Goal: Task Accomplishment & Management: Use online tool/utility

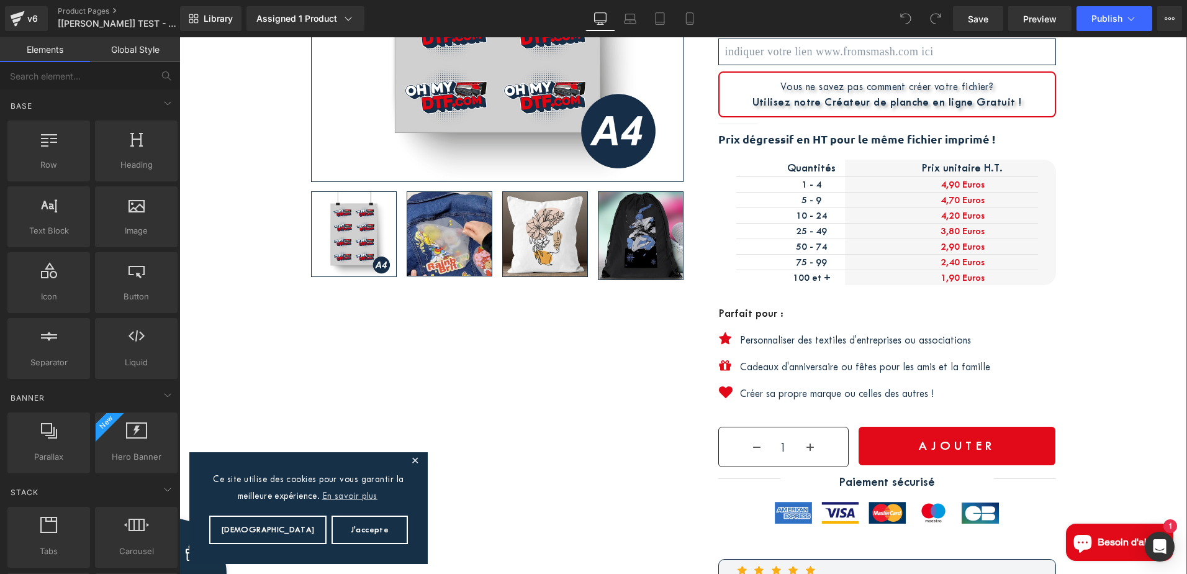
scroll to position [497, 0]
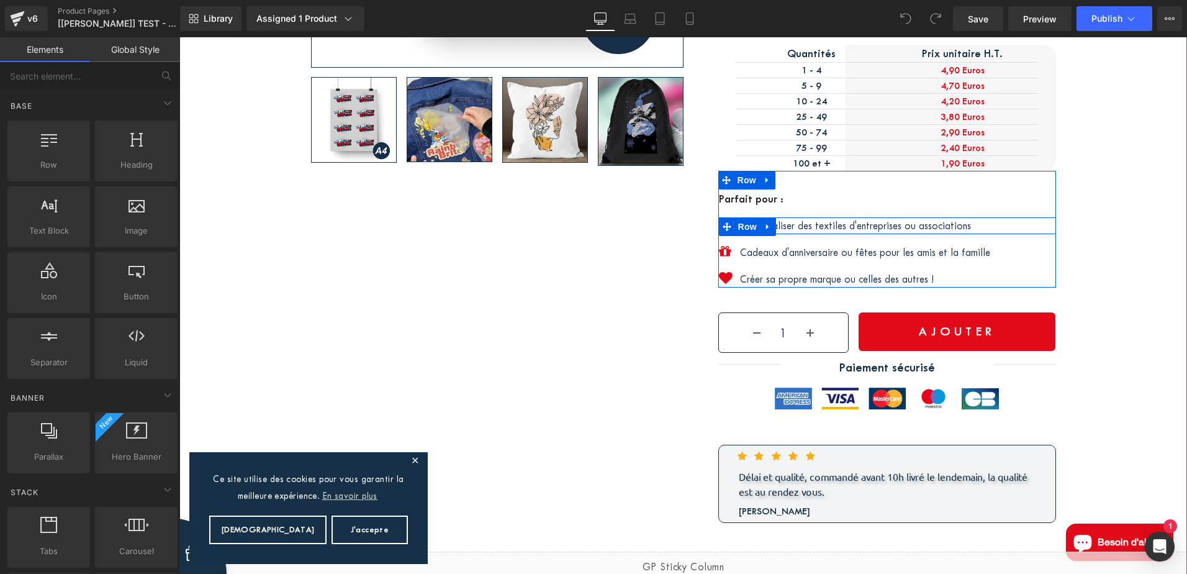
click at [875, 222] on div "Personnaliser des textiles d'entreprises ou associations Text Block" at bounding box center [898, 225] width 316 height 17
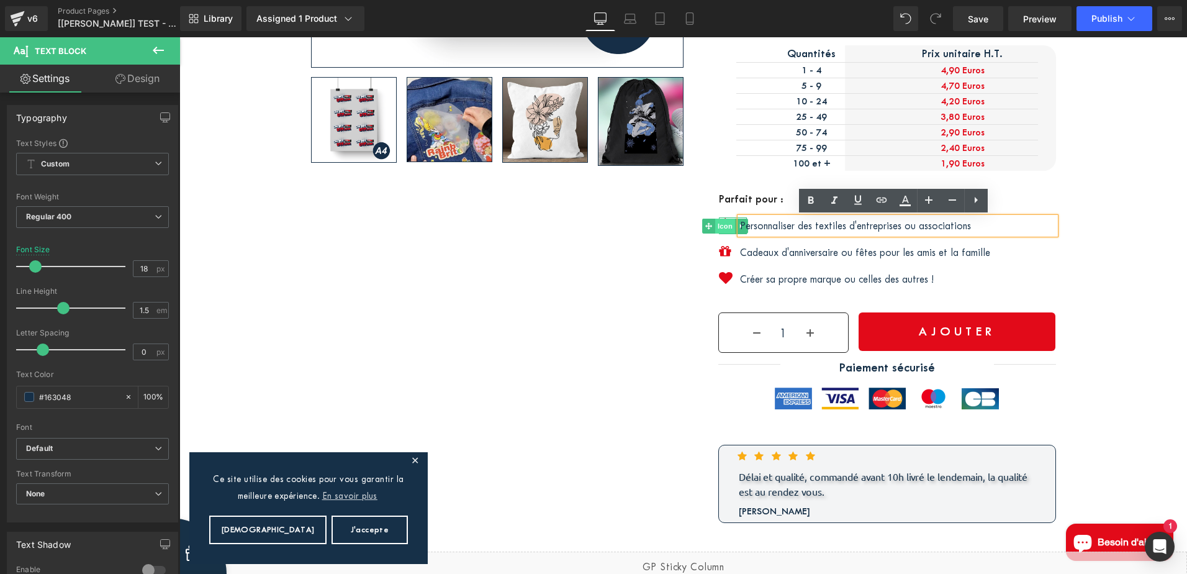
click at [719, 224] on div "Icon" at bounding box center [733, 225] width 28 height 16
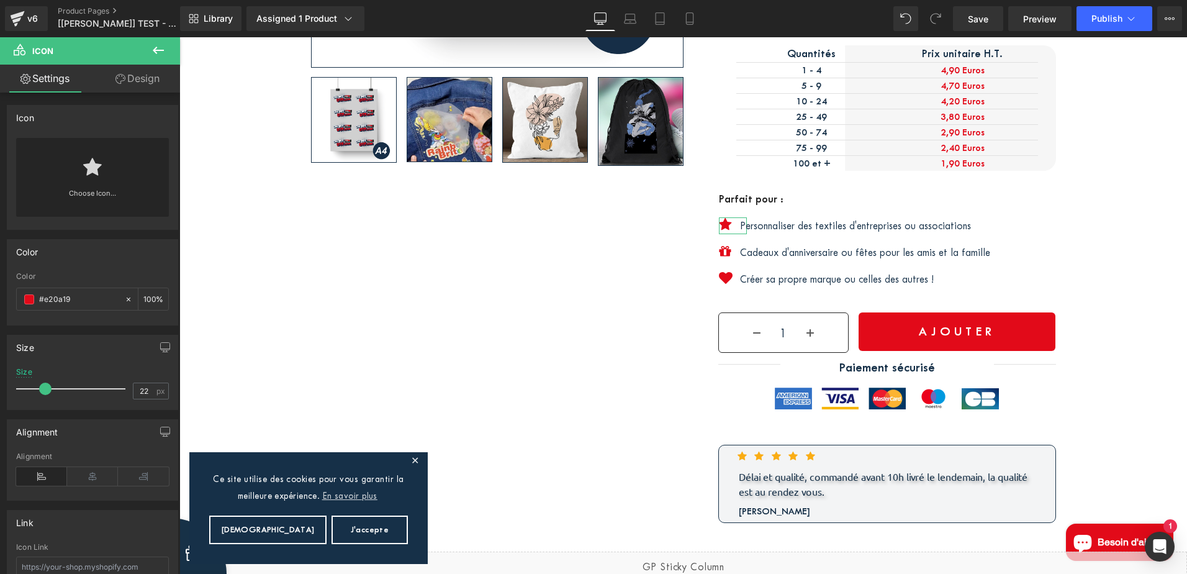
click at [125, 76] on link "Design" at bounding box center [138, 79] width 90 height 28
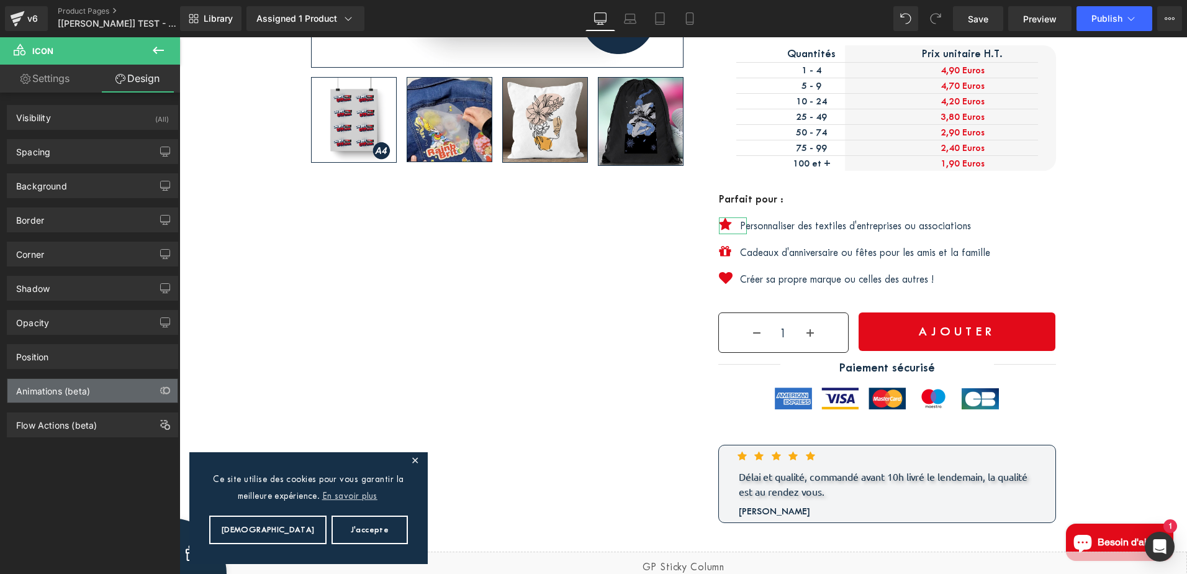
click at [66, 397] on div "Animations (beta)" at bounding box center [92, 391] width 170 height 24
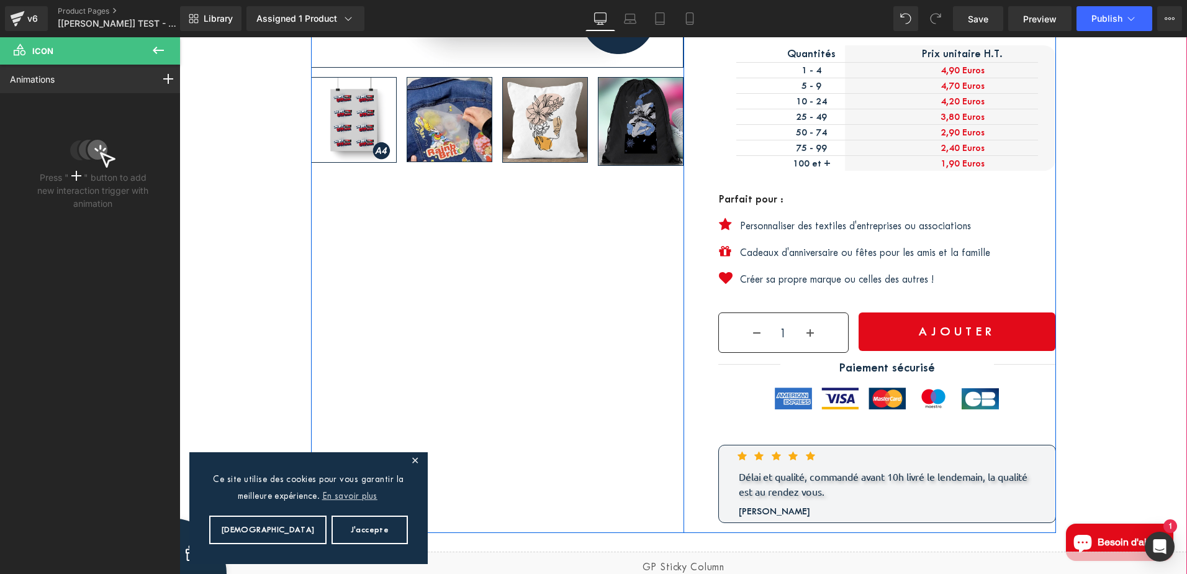
click at [794, 252] on p "Cadeaux d'anniversaire ou fêtes pour les amis et la famille" at bounding box center [898, 252] width 316 height 17
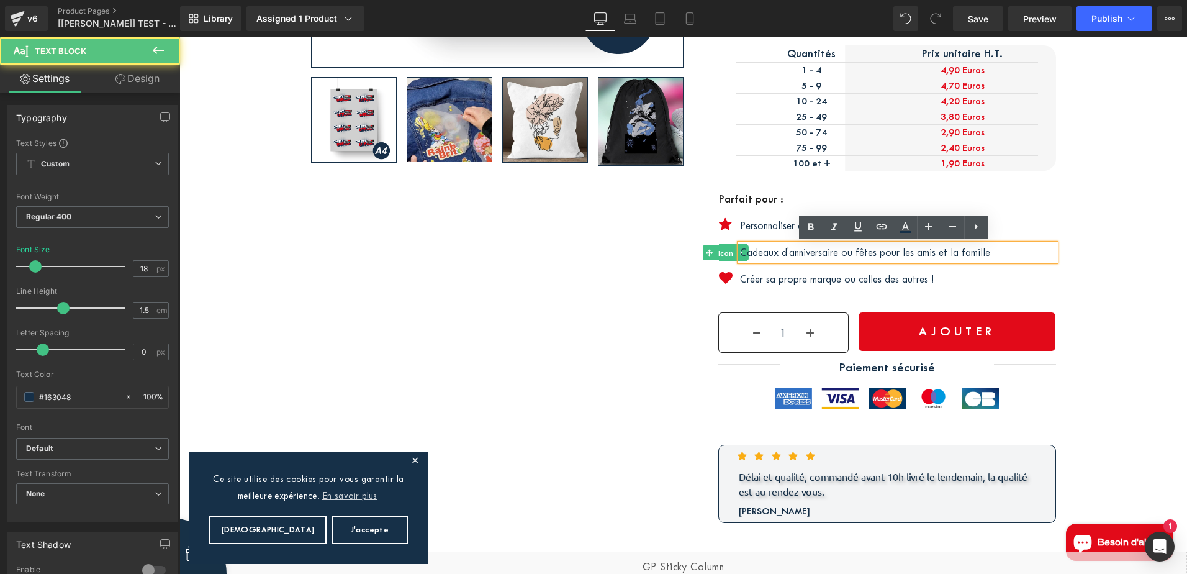
click at [719, 251] on div "Icon" at bounding box center [733, 252] width 28 height 16
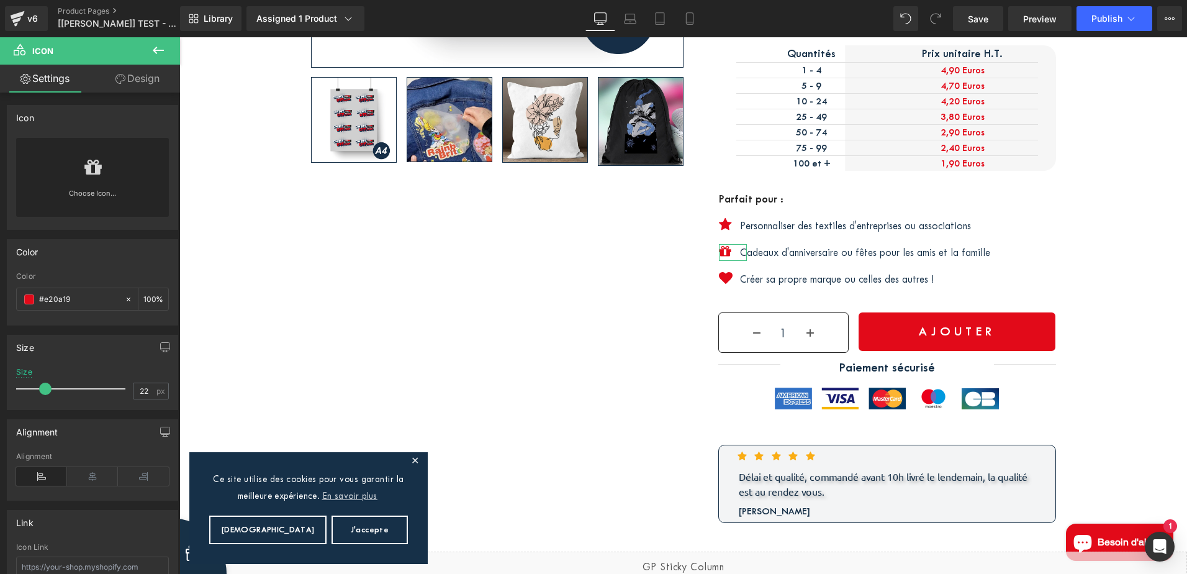
click at [133, 81] on link "Design" at bounding box center [138, 79] width 90 height 28
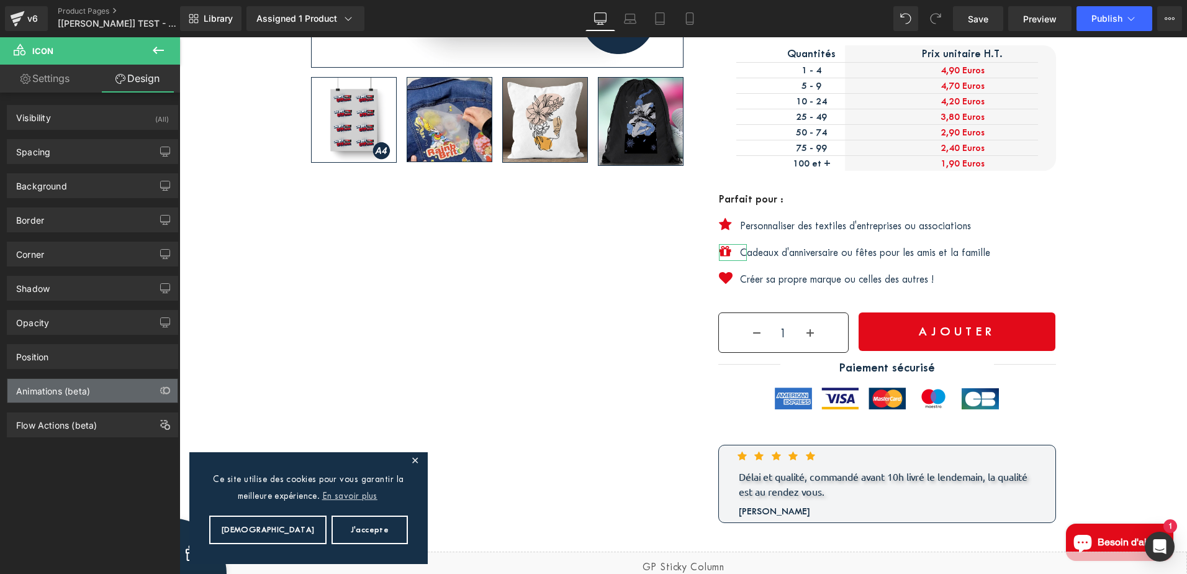
click at [72, 392] on div "Animations (beta)" at bounding box center [53, 387] width 74 height 17
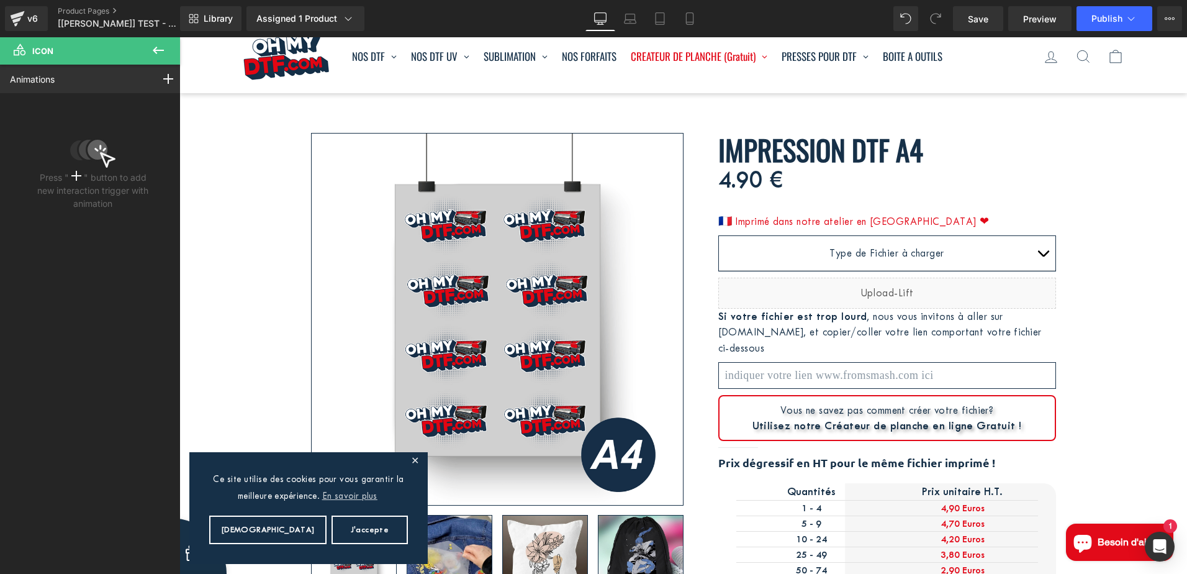
scroll to position [0, 0]
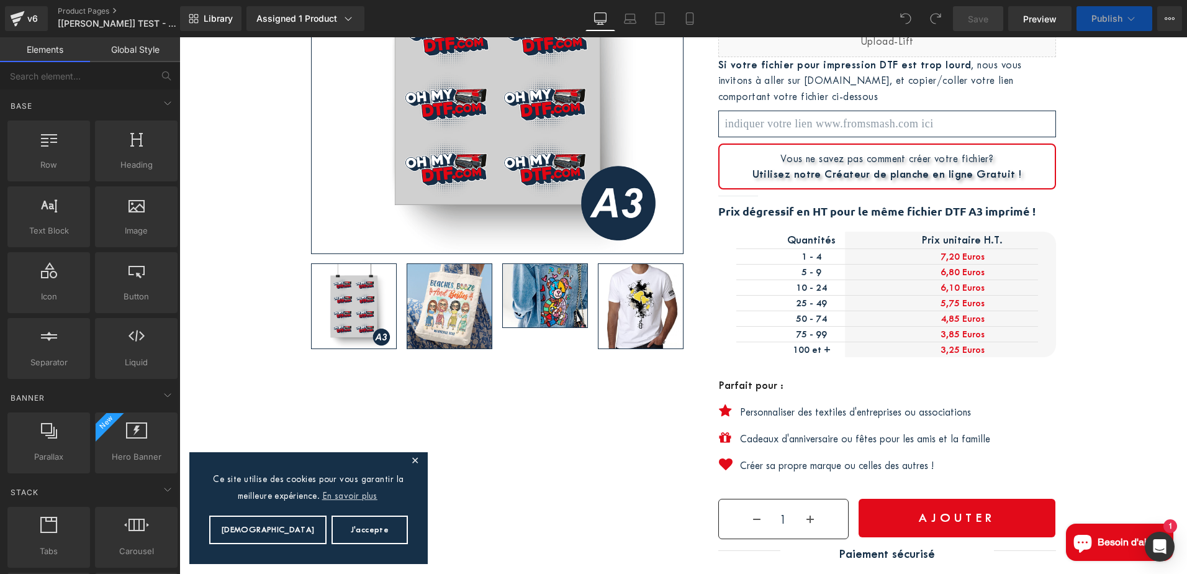
click at [816, 412] on p "Personnaliser des textiles d'entreprises ou associations" at bounding box center [898, 412] width 316 height 17
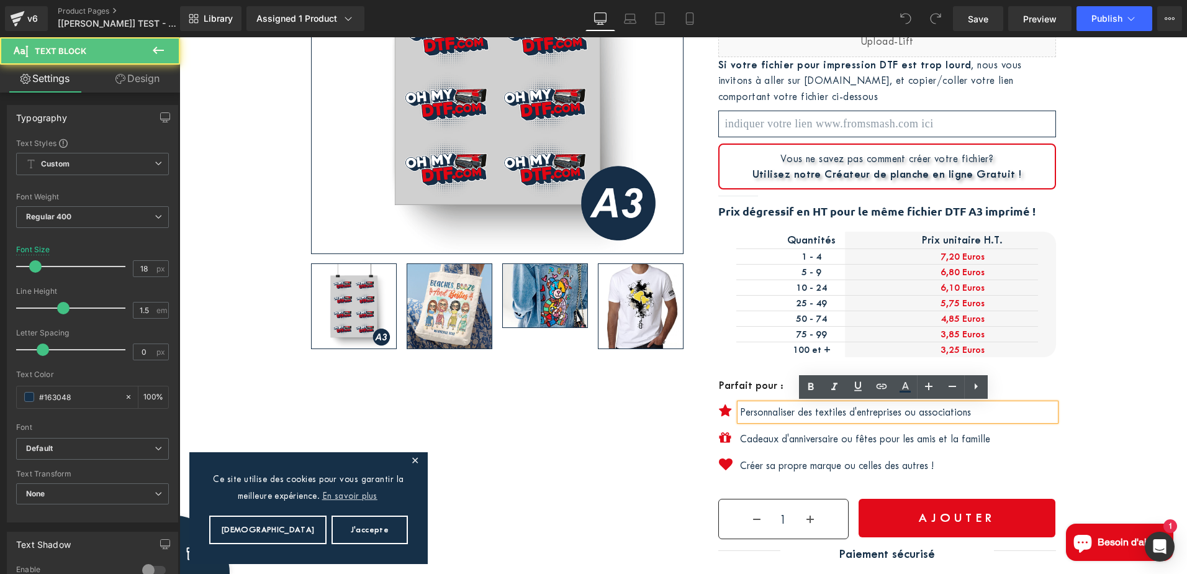
click at [725, 409] on span at bounding box center [731, 412] width 13 height 15
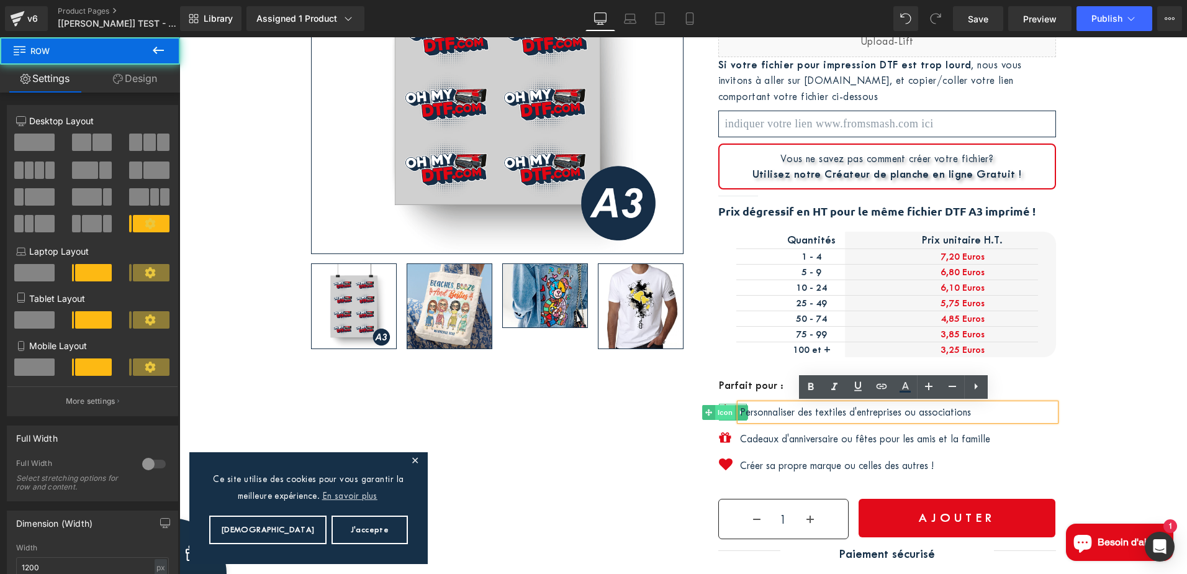
click at [719, 410] on div "Icon" at bounding box center [733, 412] width 28 height 16
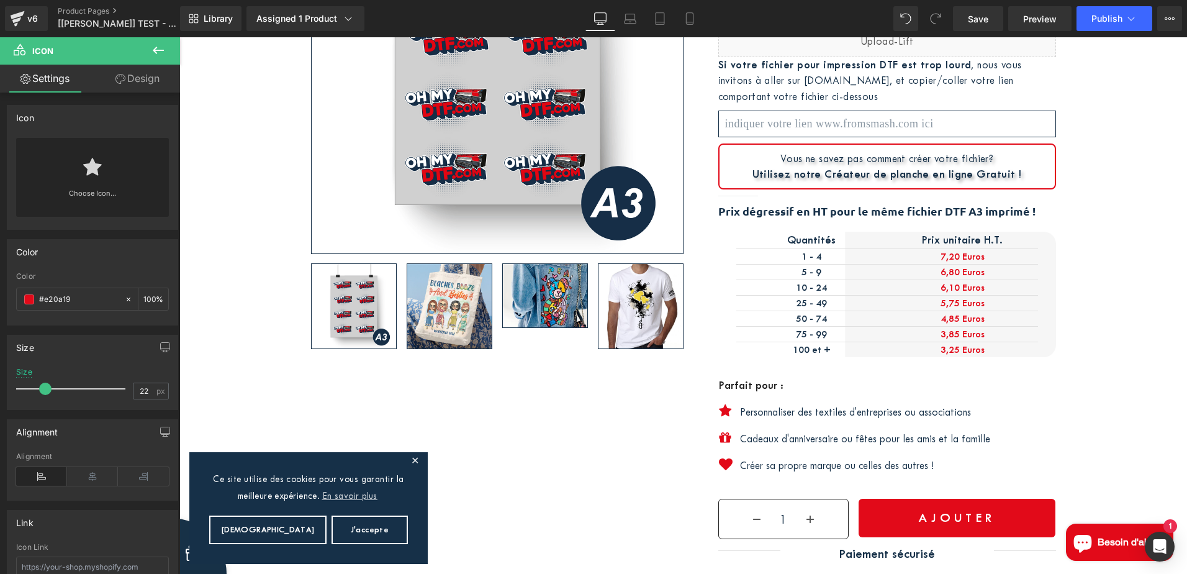
click at [130, 75] on link "Design" at bounding box center [138, 79] width 90 height 28
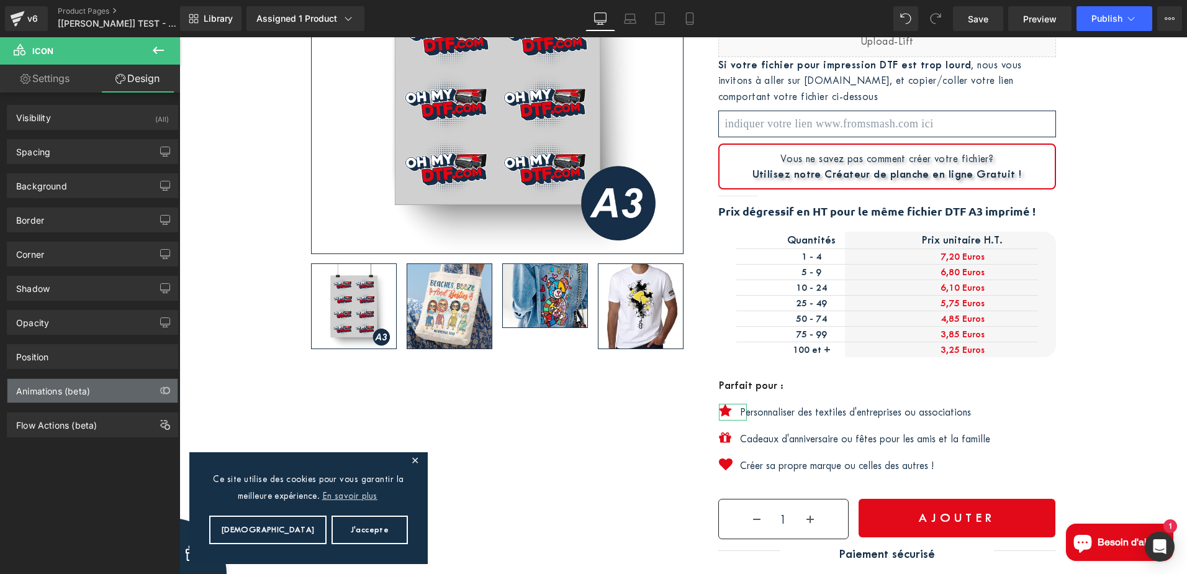
click at [91, 388] on div "Animations (beta)" at bounding box center [92, 391] width 170 height 24
